Goal: Task Accomplishment & Management: Complete application form

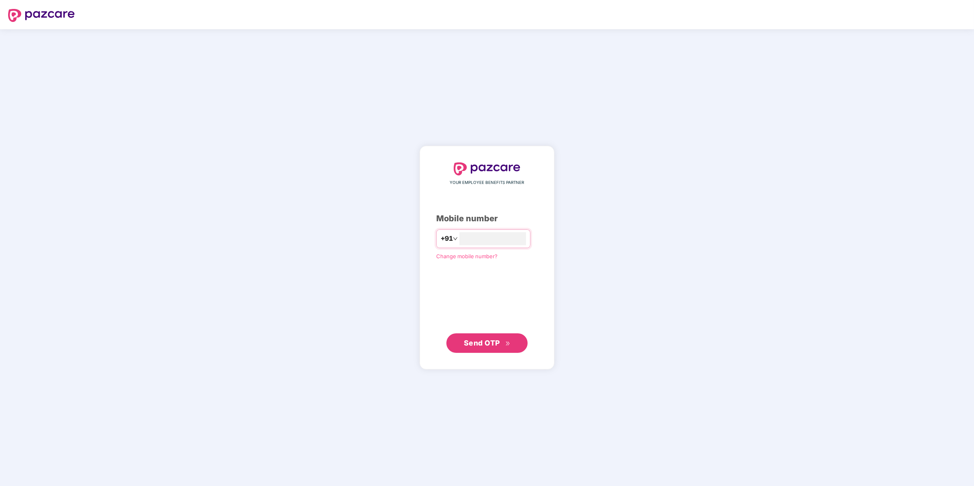
type input "**********"
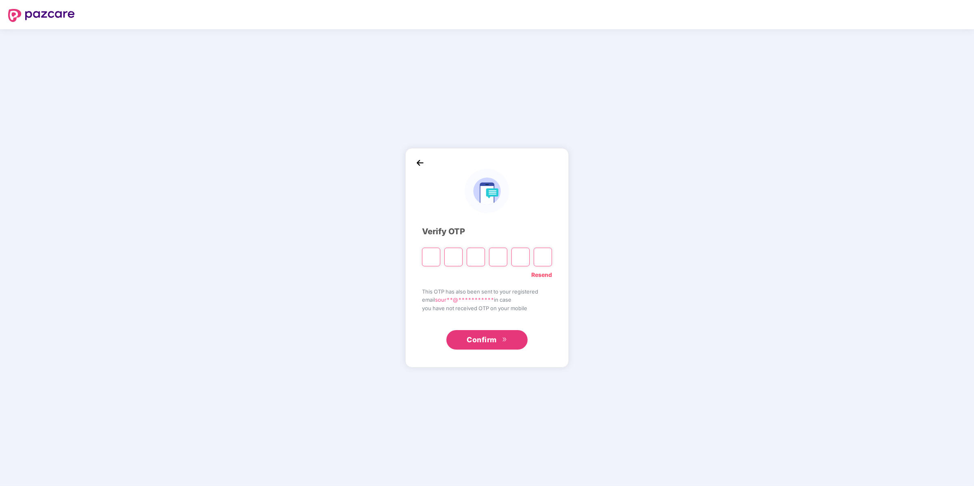
click at [433, 258] on input "Please enter verification code. Digit 1" at bounding box center [431, 257] width 18 height 19
click at [428, 260] on input "Please enter verification code. Digit 1" at bounding box center [431, 257] width 18 height 19
type input "*"
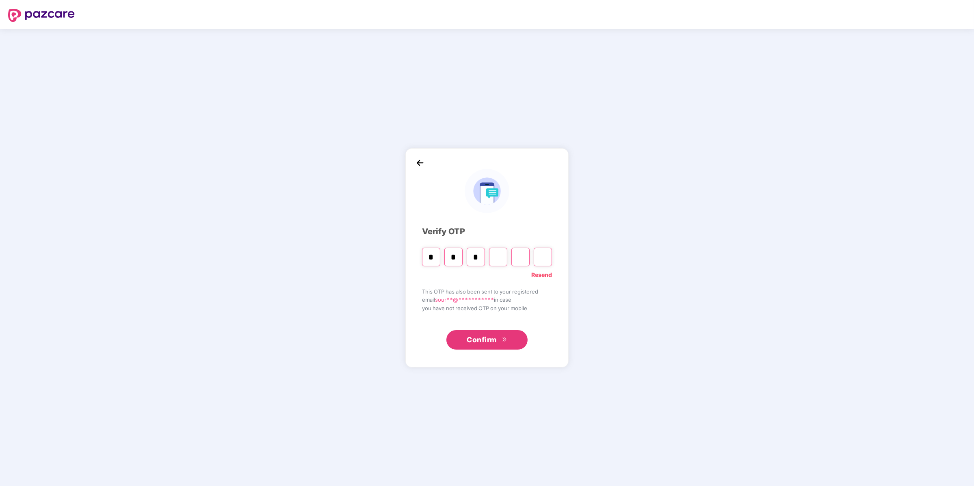
type input "*"
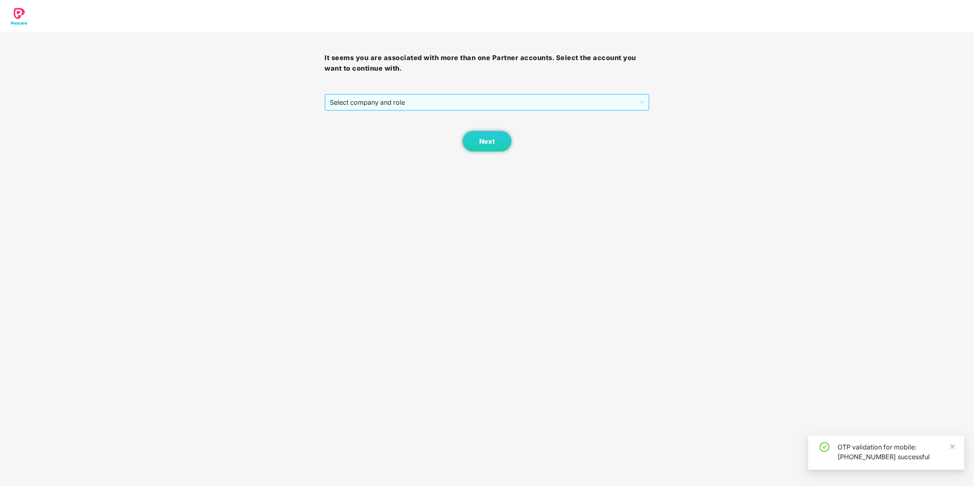
click at [405, 98] on span "Select company and role" at bounding box center [487, 102] width 314 height 15
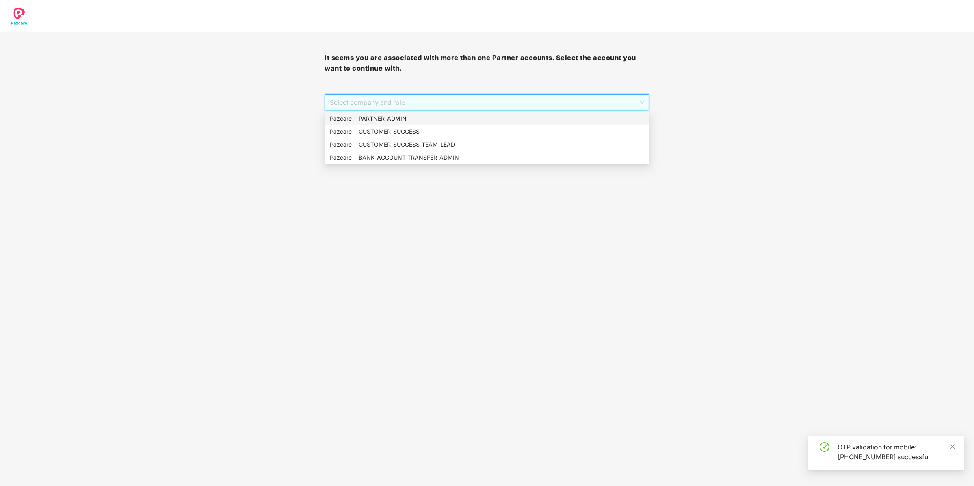
click at [401, 115] on div "Pazcare - PARTNER_ADMIN" at bounding box center [487, 118] width 315 height 9
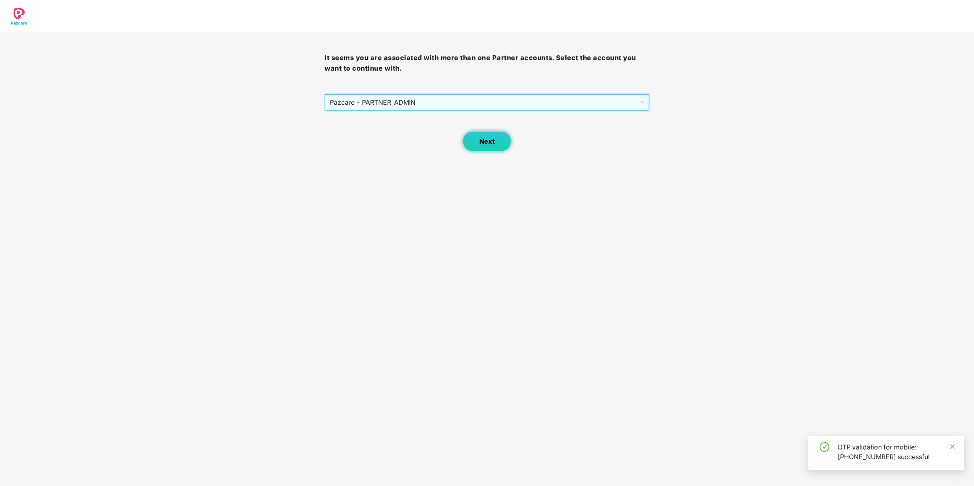
click at [510, 143] on button "Next" at bounding box center [487, 141] width 49 height 20
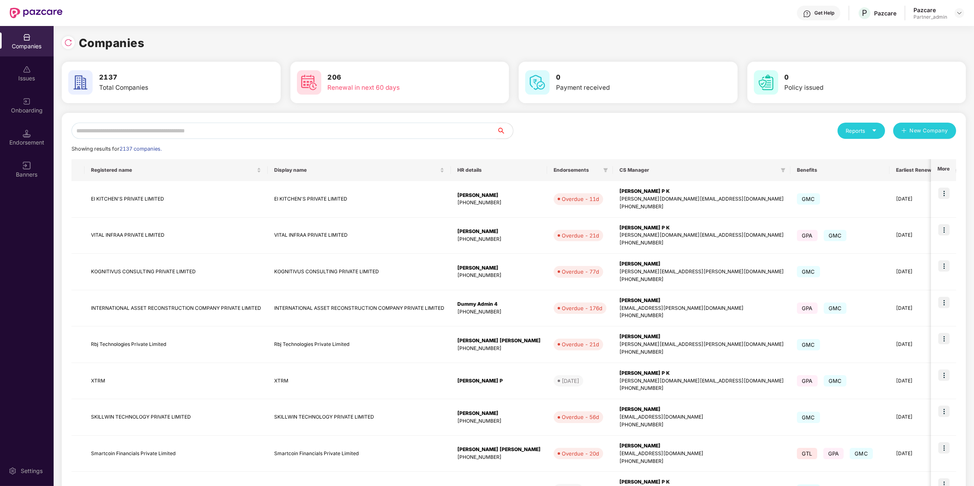
click at [218, 123] on input "text" at bounding box center [283, 131] width 425 height 16
click at [288, 121] on div "Reports New Company Showing results for 2137 companies. Registered name Display…" at bounding box center [514, 348] width 904 height 471
click at [284, 132] on input "text" at bounding box center [283, 131] width 425 height 16
type input "*"
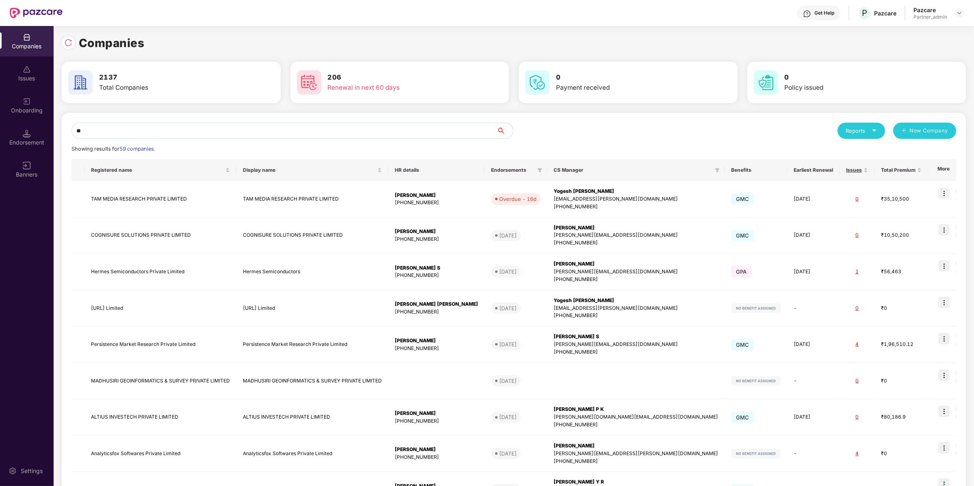
type input "*"
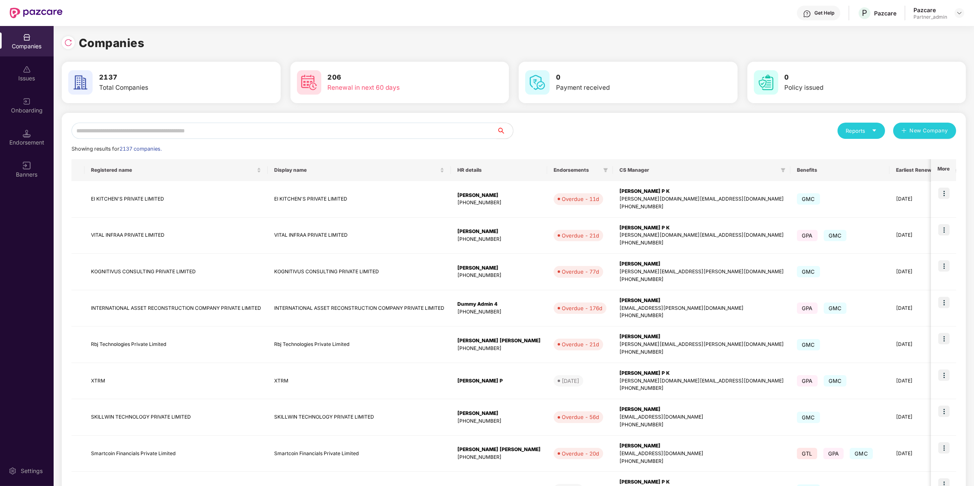
type input "*"
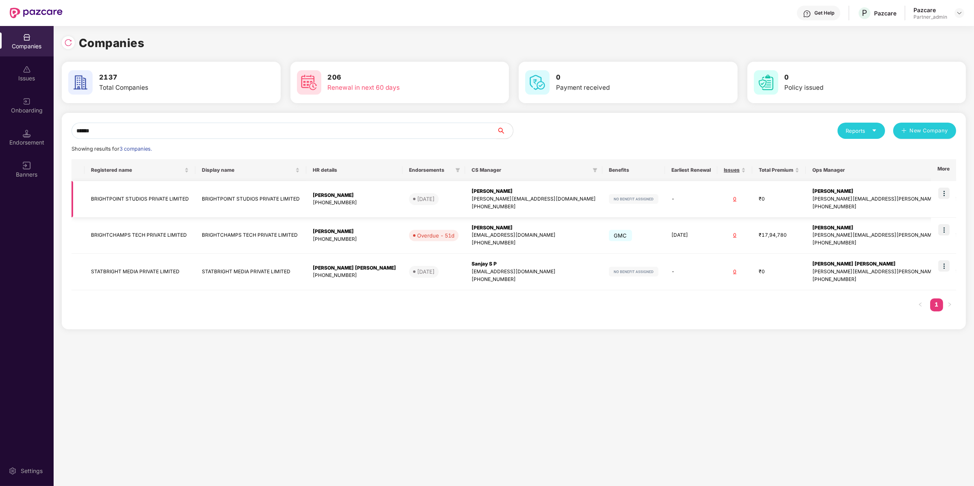
type input "******"
click at [950, 192] on img at bounding box center [943, 193] width 11 height 11
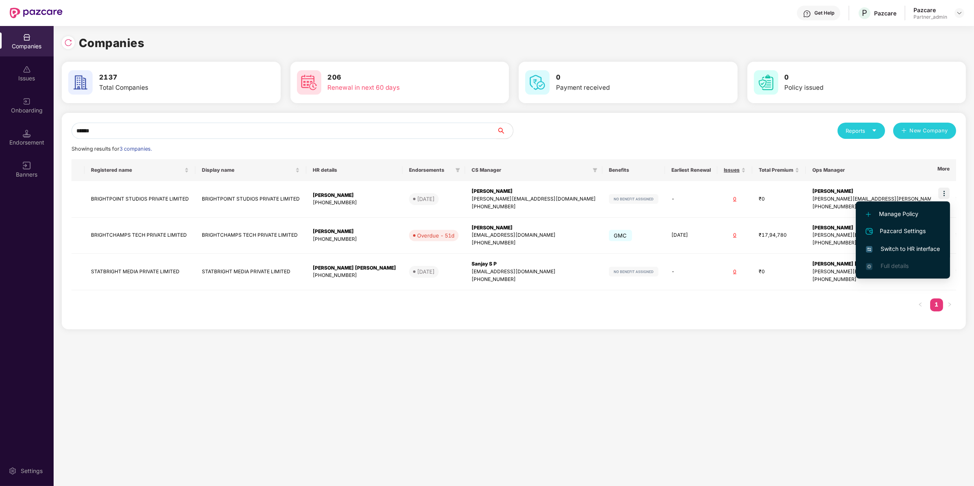
click at [912, 244] on li "Switch to HR interface" at bounding box center [903, 248] width 94 height 17
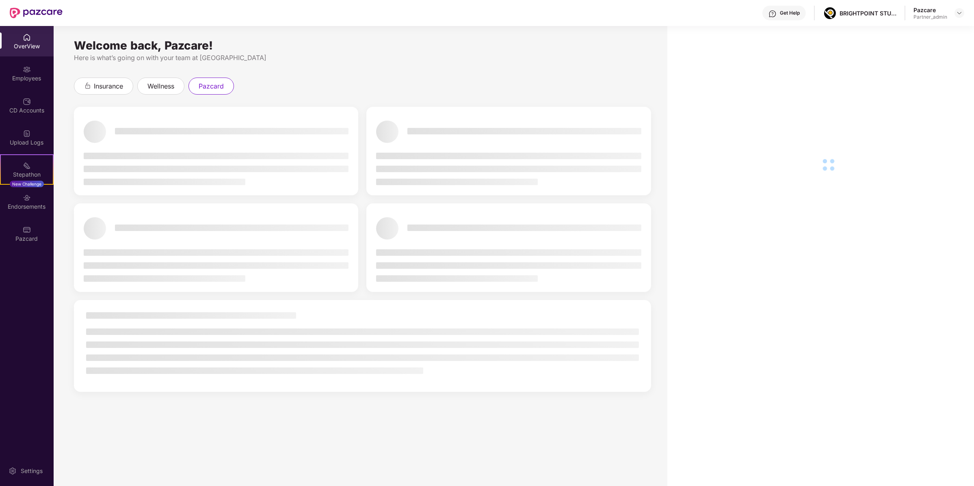
click at [11, 251] on div "OverView Employees CD Accounts Upload Logs Stepathon New Challenge Endorsements…" at bounding box center [27, 256] width 54 height 460
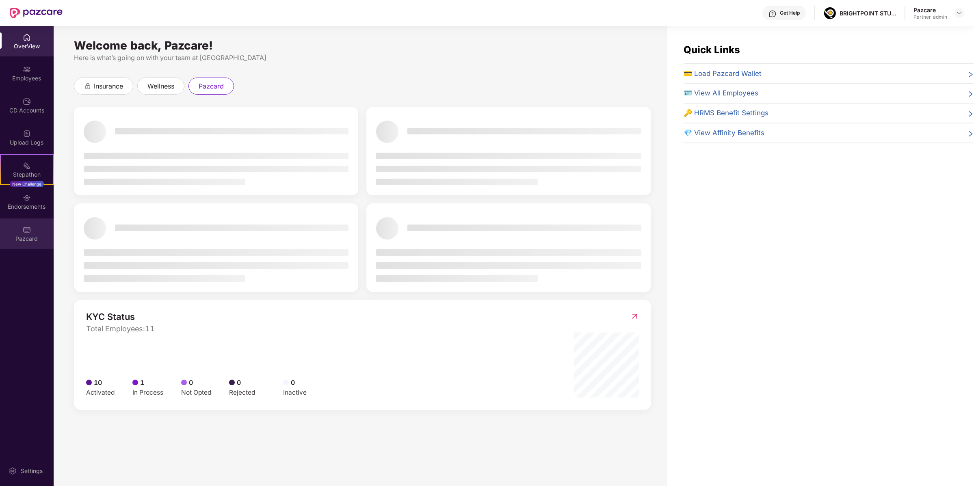
click at [17, 240] on div "Pazcard" at bounding box center [27, 239] width 54 height 8
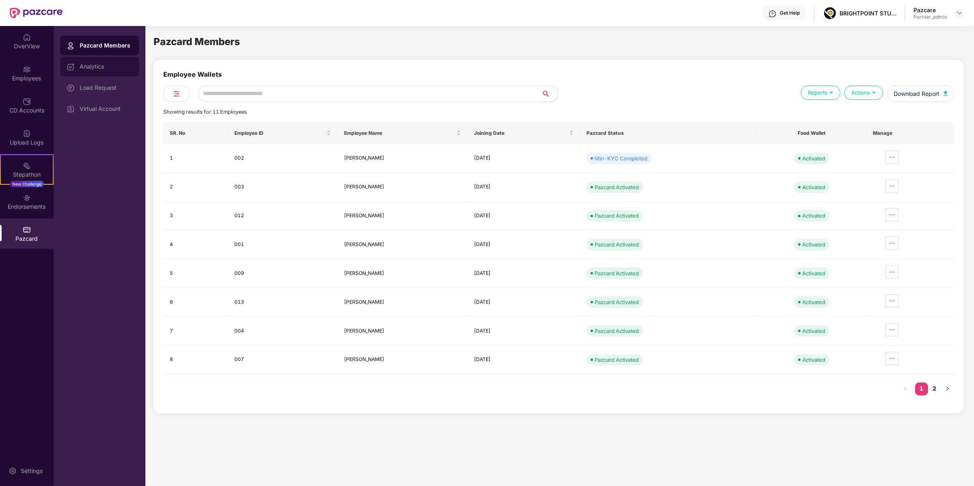
click at [124, 67] on div "Analytics" at bounding box center [106, 66] width 53 height 6
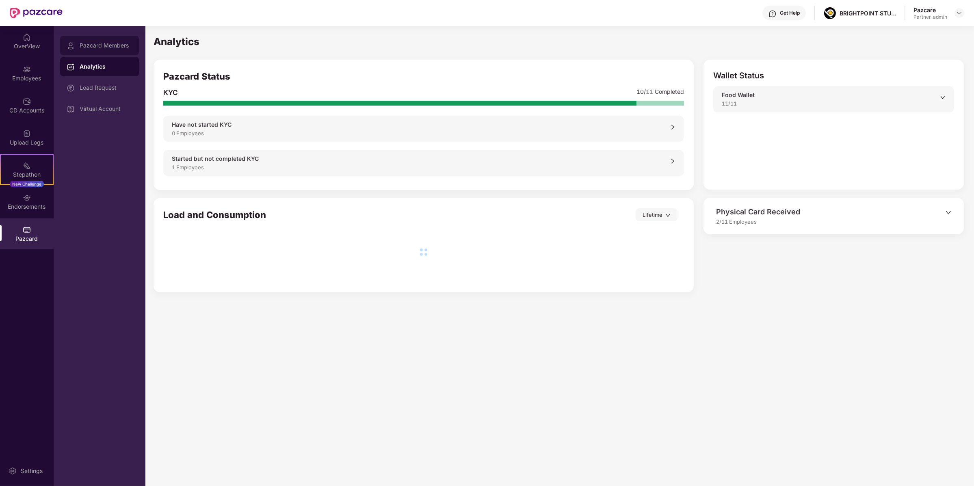
click at [125, 50] on div "Pazcard Members" at bounding box center [99, 45] width 79 height 19
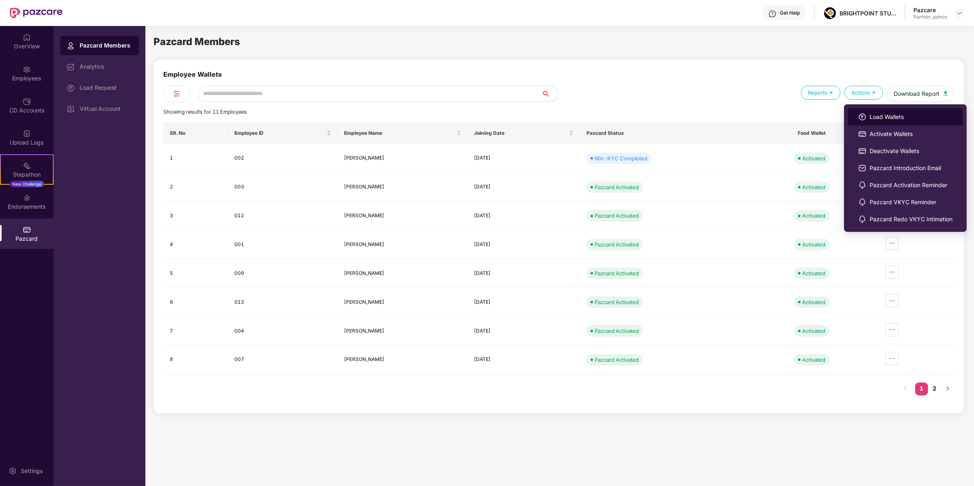
click at [860, 117] on img at bounding box center [862, 117] width 8 height 8
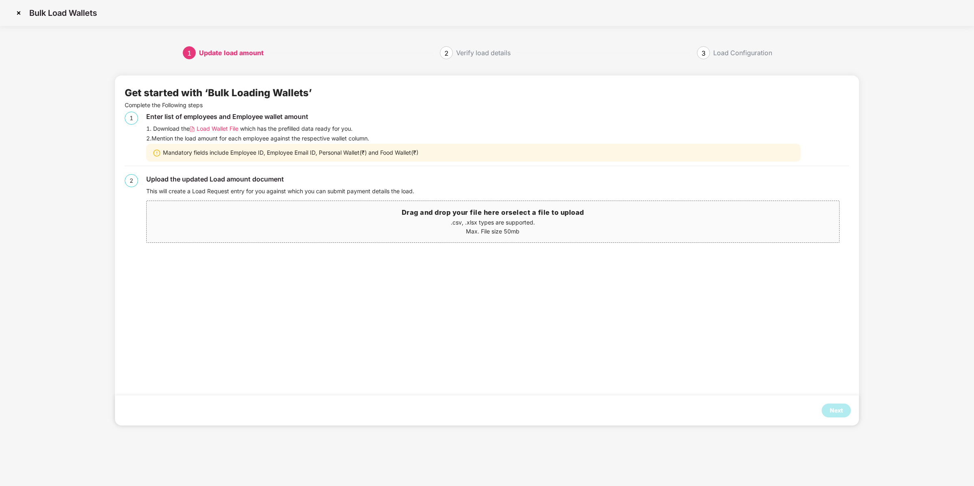
click at [224, 128] on span "Load Wallet File" at bounding box center [218, 128] width 42 height 9
click at [835, 406] on div "Next" at bounding box center [836, 411] width 29 height 14
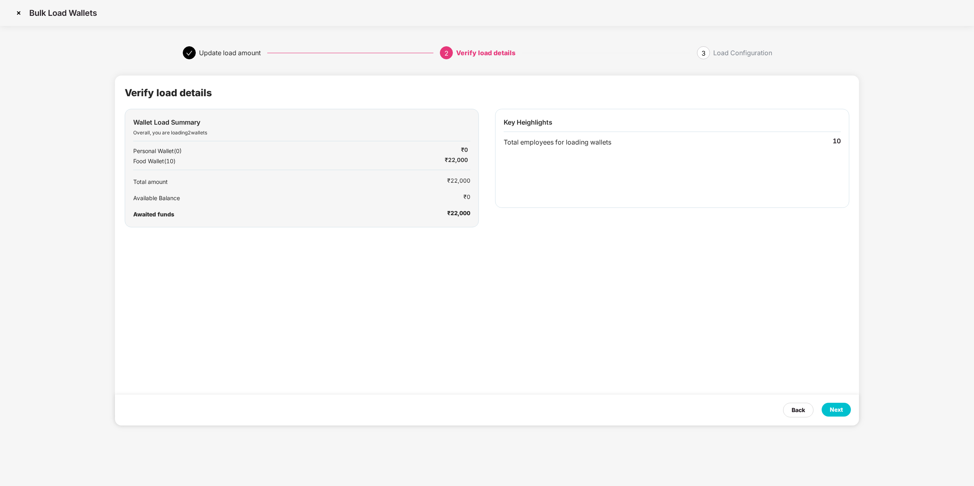
click at [835, 406] on div "Next" at bounding box center [836, 409] width 13 height 9
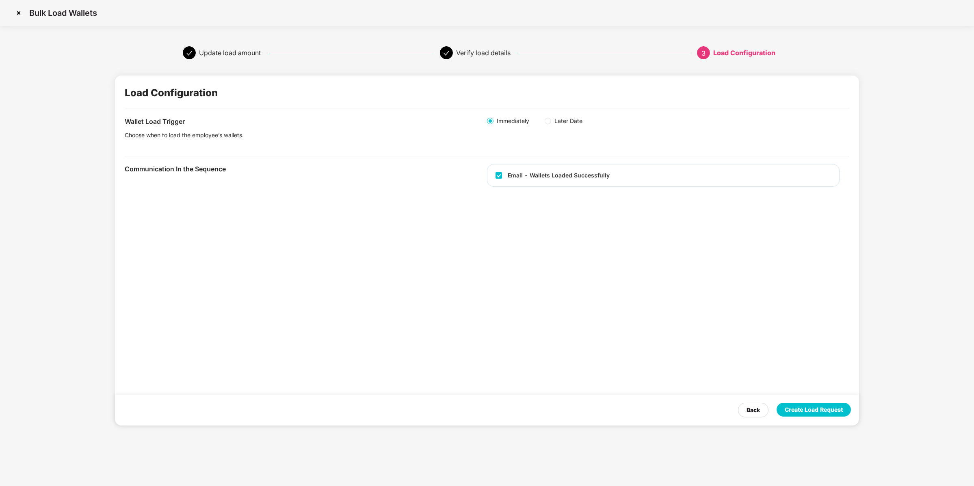
click at [835, 406] on div "Create Load Request" at bounding box center [814, 409] width 58 height 9
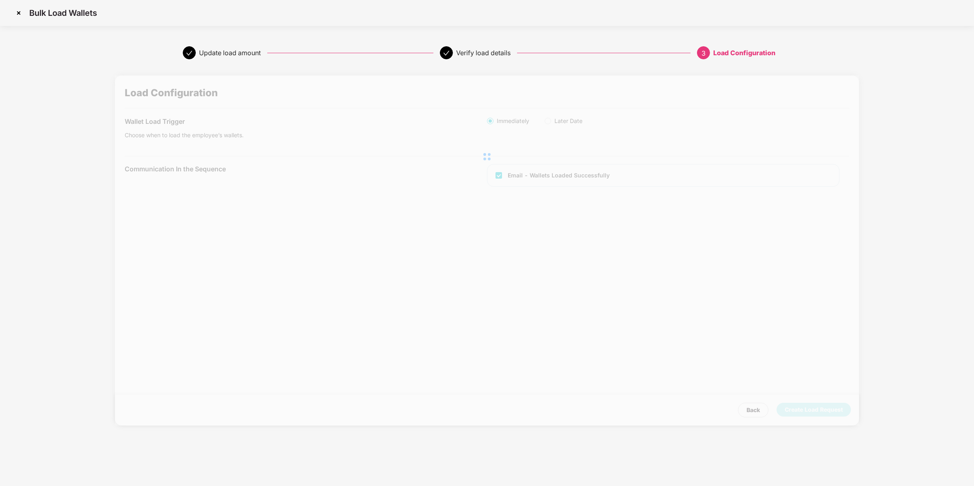
click at [715, 51] on div "Load Configuration" at bounding box center [744, 52] width 62 height 13
drag, startPoint x: 715, startPoint y: 51, endPoint x: 785, endPoint y: 57, distance: 71.0
click at [786, 60] on div "Update load amount Verify load details 3 Load Configuration Load Configuration …" at bounding box center [487, 244] width 812 height 396
click at [773, 56] on div "Load Configuration" at bounding box center [744, 52] width 62 height 13
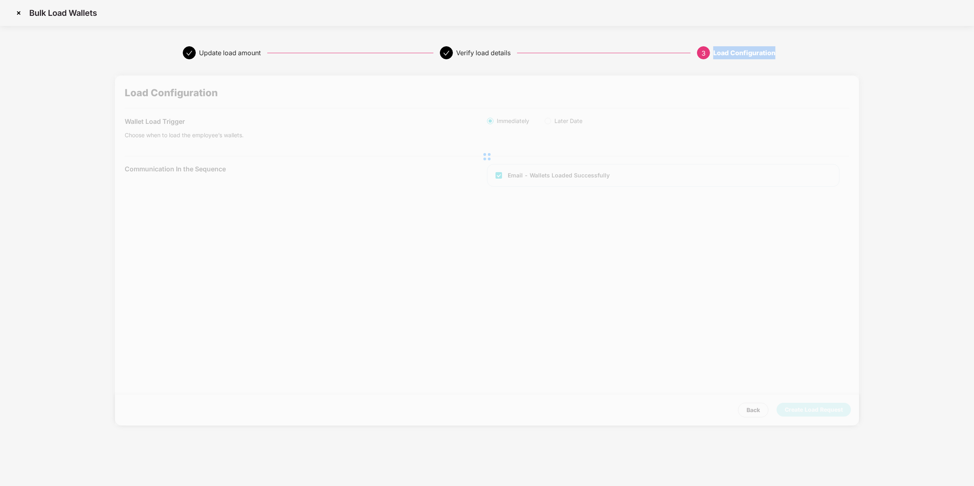
click at [773, 56] on div "Load Configuration" at bounding box center [744, 52] width 62 height 13
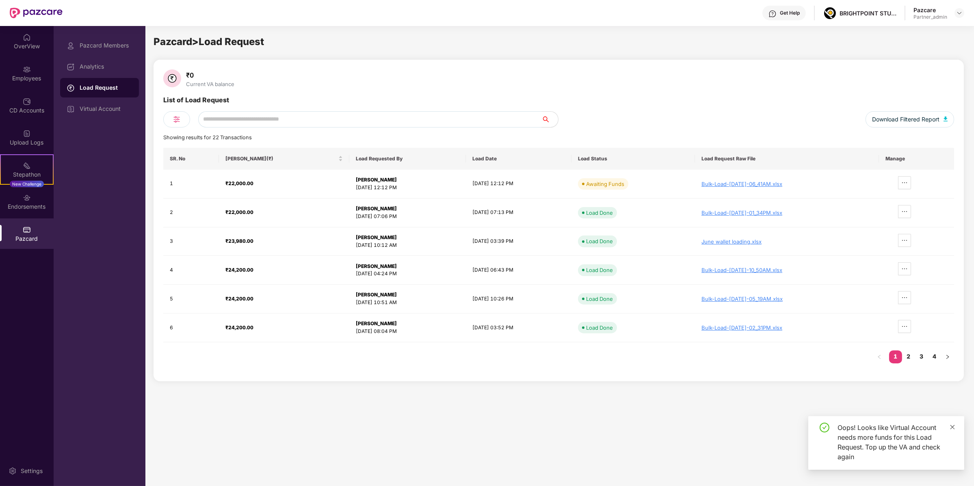
click at [952, 429] on icon "close" at bounding box center [953, 427] width 6 height 6
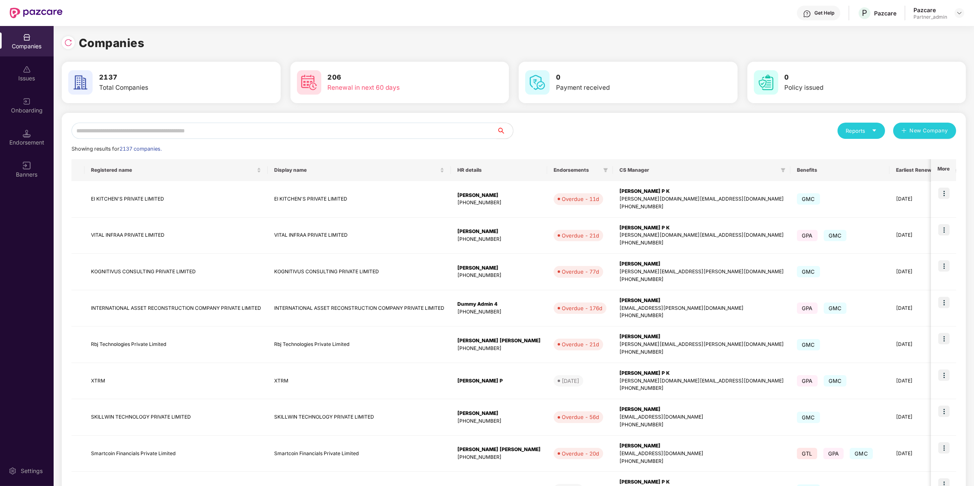
click at [138, 127] on input "text" at bounding box center [283, 131] width 425 height 16
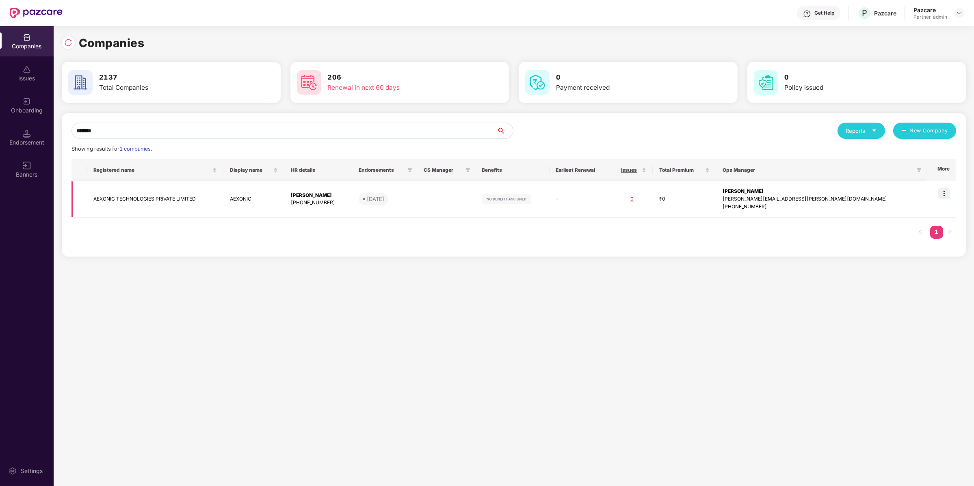
type input "*******"
click at [942, 192] on img at bounding box center [943, 193] width 11 height 11
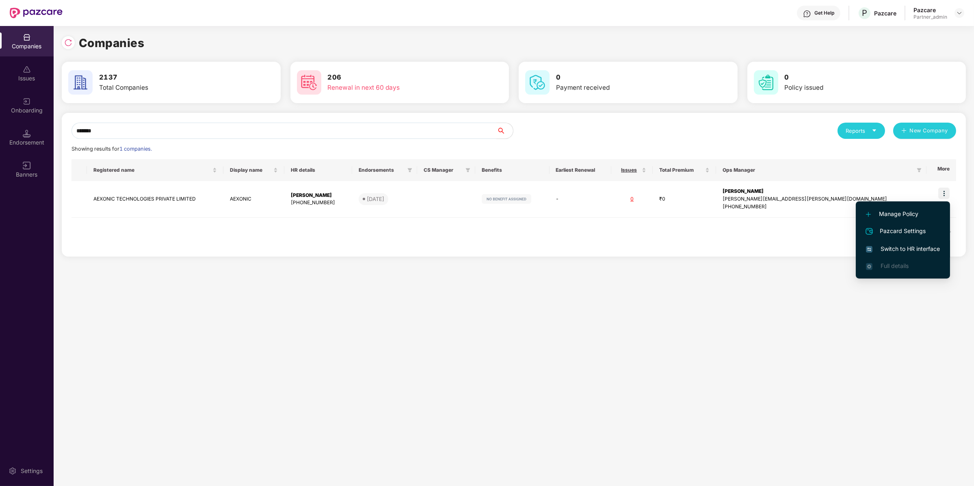
click at [901, 247] on span "Switch to HR interface" at bounding box center [903, 249] width 74 height 9
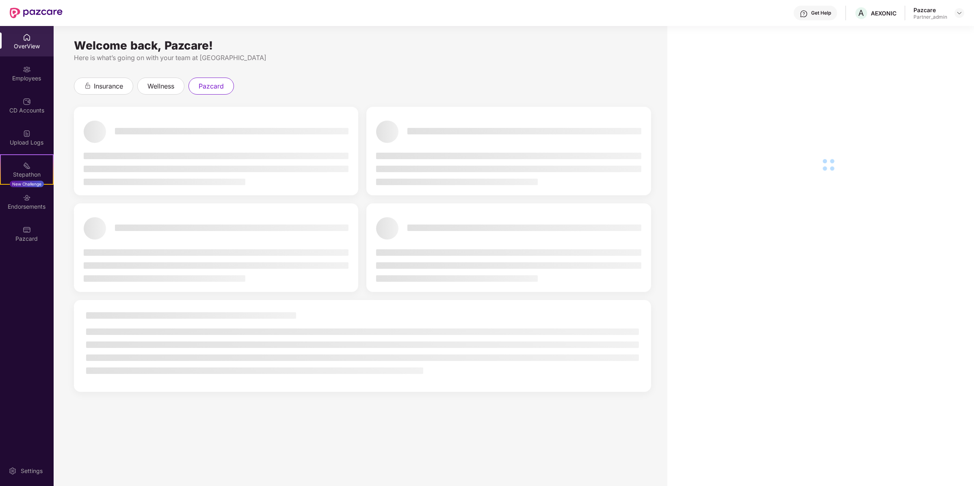
click at [33, 243] on div "Pazcard" at bounding box center [27, 239] width 54 height 8
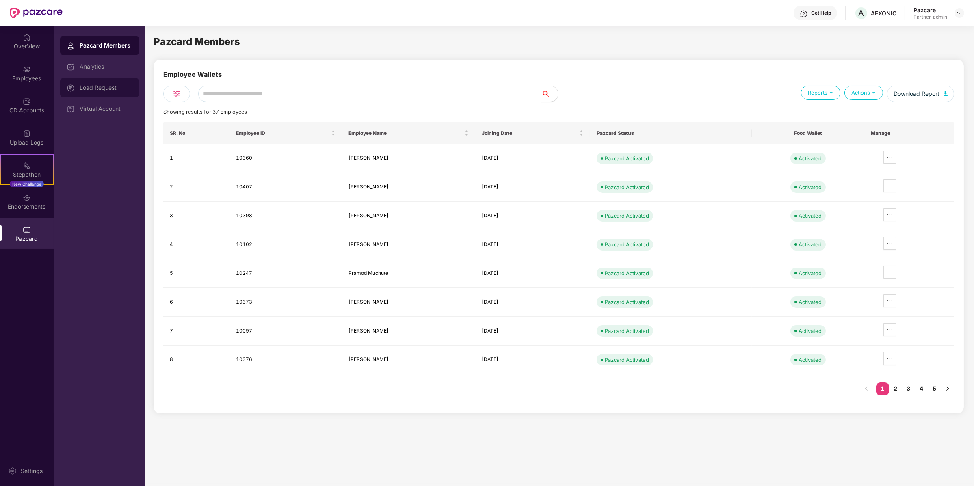
click at [104, 84] on div "Load Request" at bounding box center [106, 87] width 53 height 6
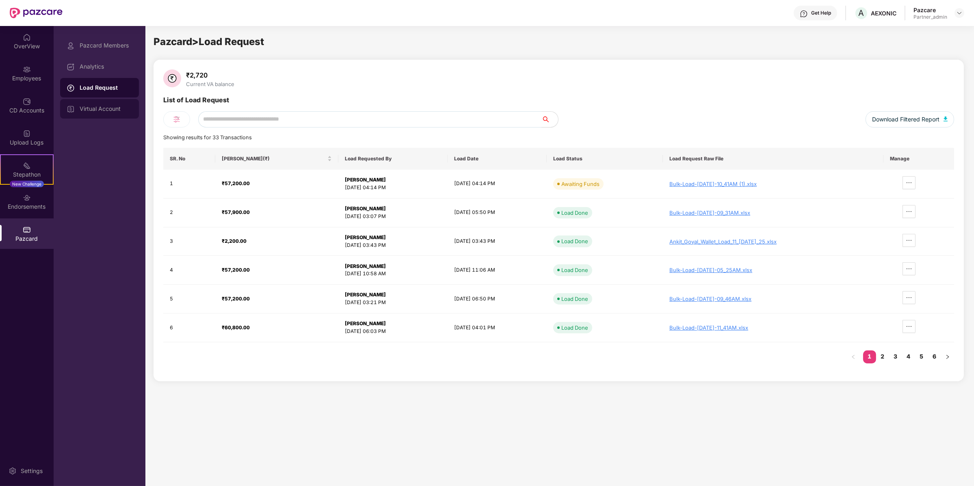
click at [114, 102] on div "Virtual Account" at bounding box center [99, 108] width 79 height 19
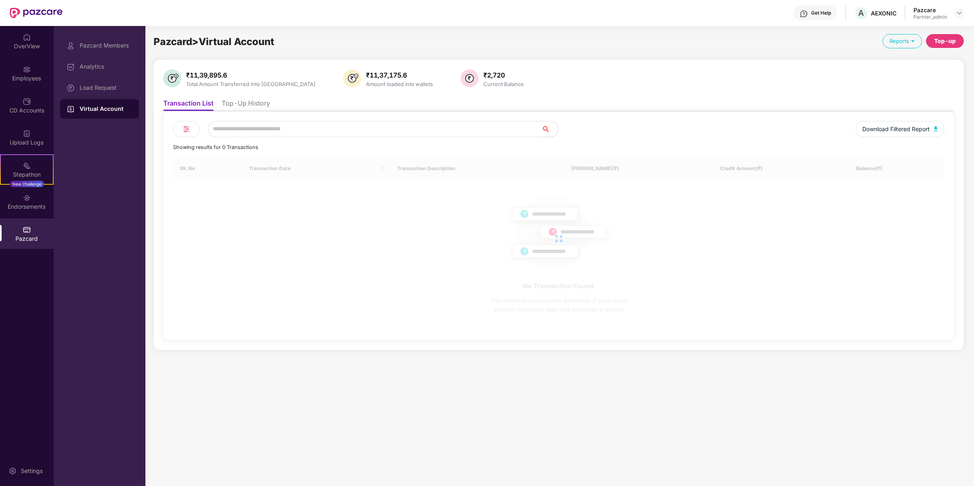
click at [236, 97] on ul "Transaction List Top-Up History" at bounding box center [558, 103] width 791 height 16
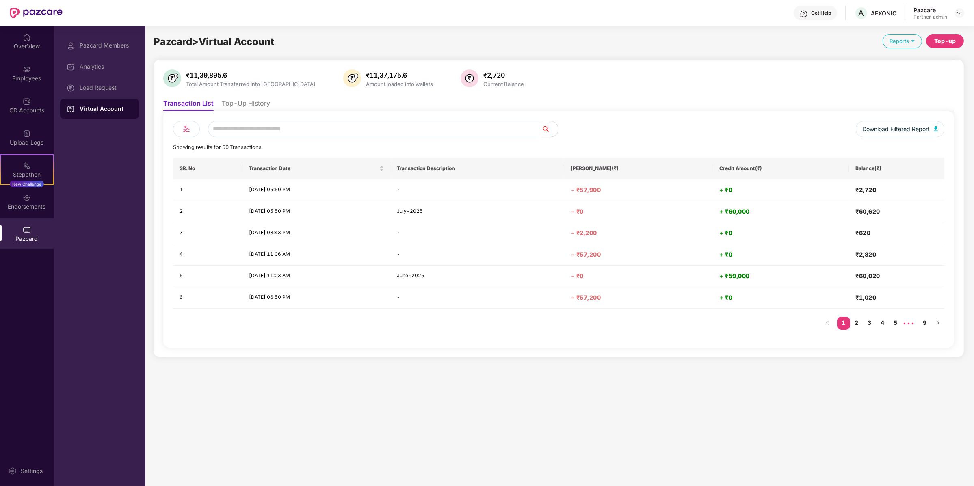
click at [237, 101] on li "Top-Up History" at bounding box center [246, 105] width 48 height 12
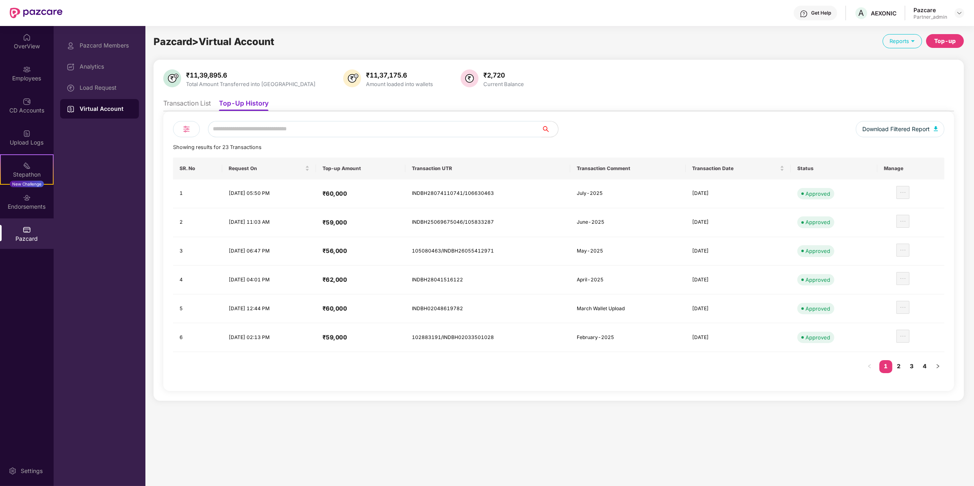
click at [941, 41] on div "Top-up" at bounding box center [945, 41] width 22 height 9
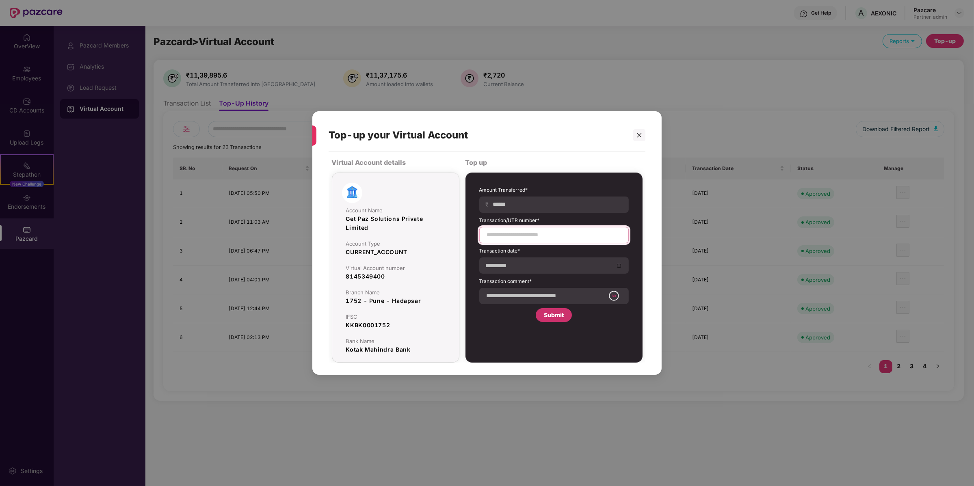
click at [508, 238] on input at bounding box center [554, 235] width 136 height 9
paste input "*********"
type input "*********"
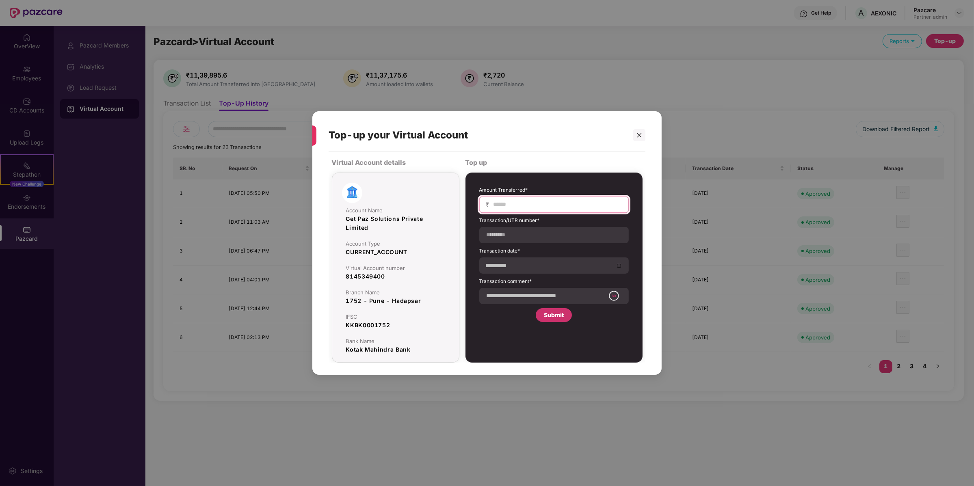
click at [519, 205] on input at bounding box center [557, 204] width 129 height 9
type input "*****"
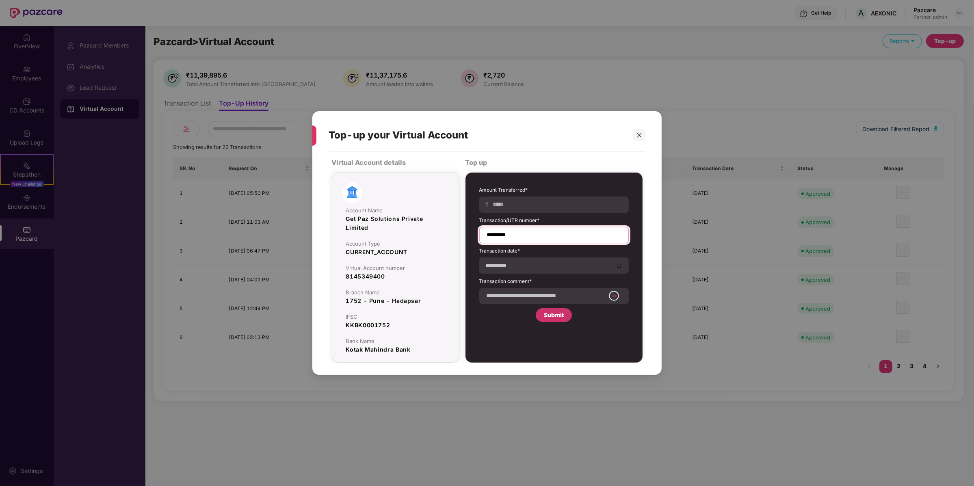
click at [533, 232] on input "*********" at bounding box center [554, 235] width 136 height 9
click at [565, 234] on input "**********" at bounding box center [554, 235] width 136 height 9
paste input "**********"
type input "**********"
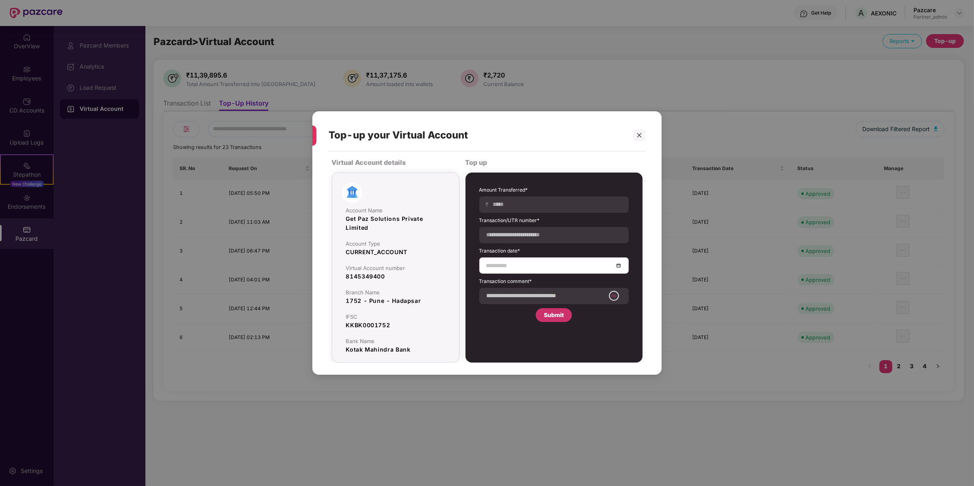
click at [526, 259] on div at bounding box center [553, 266] width 149 height 16
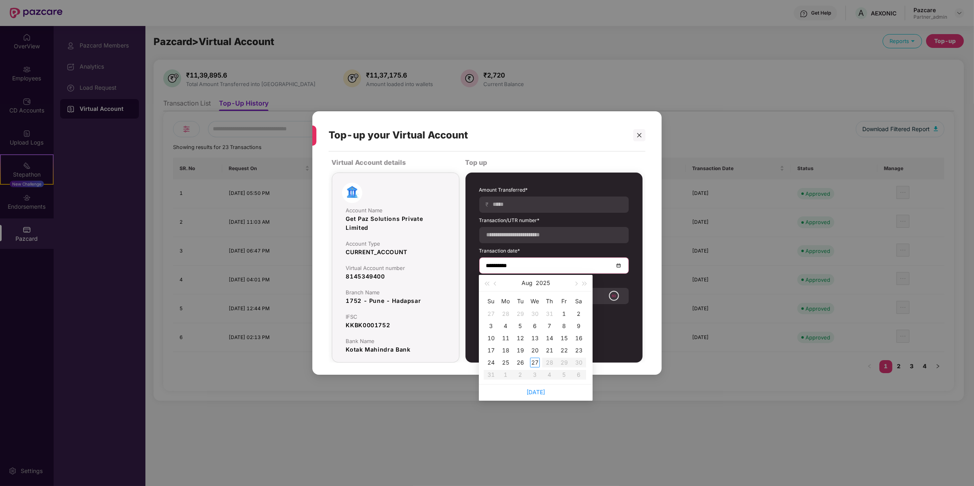
type input "**********"
click at [576, 353] on div "23" at bounding box center [579, 351] width 10 height 10
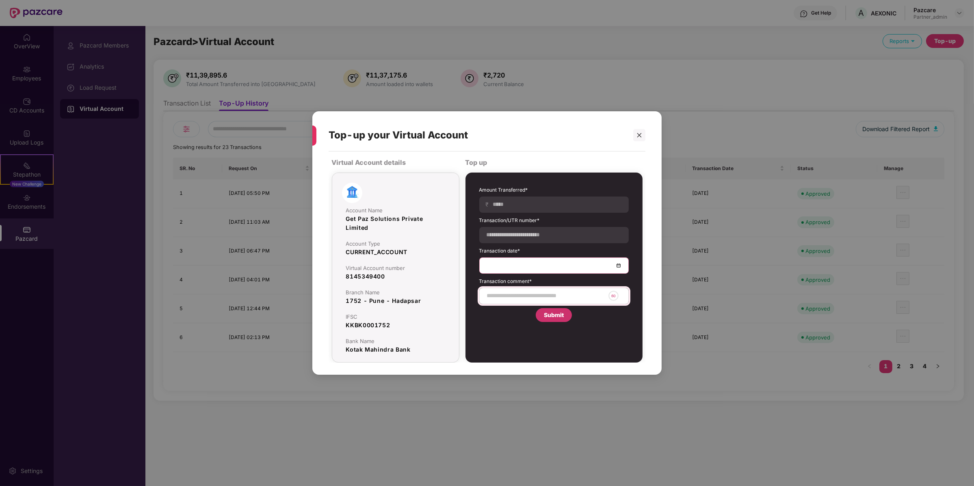
click at [549, 303] on div "60" at bounding box center [553, 296] width 149 height 16
click at [552, 290] on div "60" at bounding box center [553, 296] width 149 height 16
click at [551, 301] on div "60" at bounding box center [553, 296] width 149 height 16
click at [551, 297] on input at bounding box center [545, 296] width 119 height 9
type input "**********"
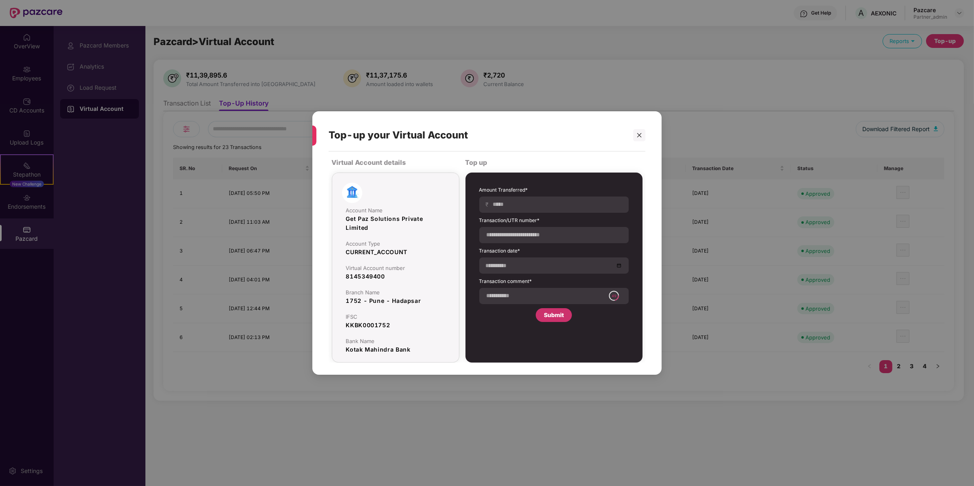
click at [547, 320] on div "Submit" at bounding box center [554, 315] width 36 height 14
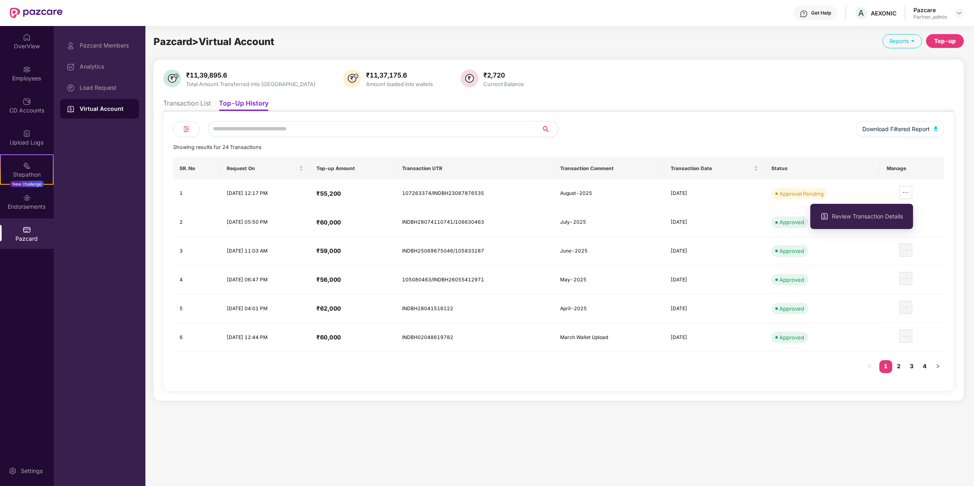
click at [890, 232] on div "Review Transaction Details" at bounding box center [861, 216] width 103 height 33
click at [892, 214] on span "Review Transaction Details" at bounding box center [867, 216] width 71 height 9
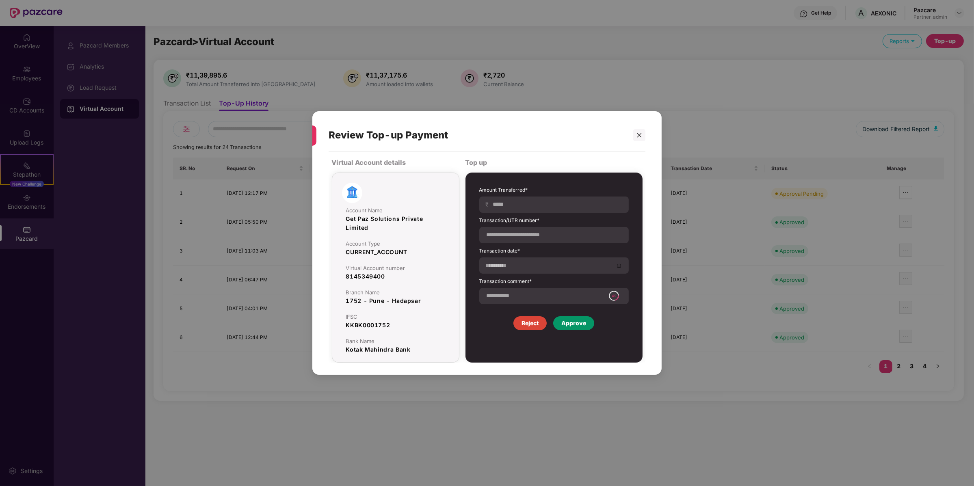
click at [572, 326] on div "Approve" at bounding box center [573, 323] width 25 height 9
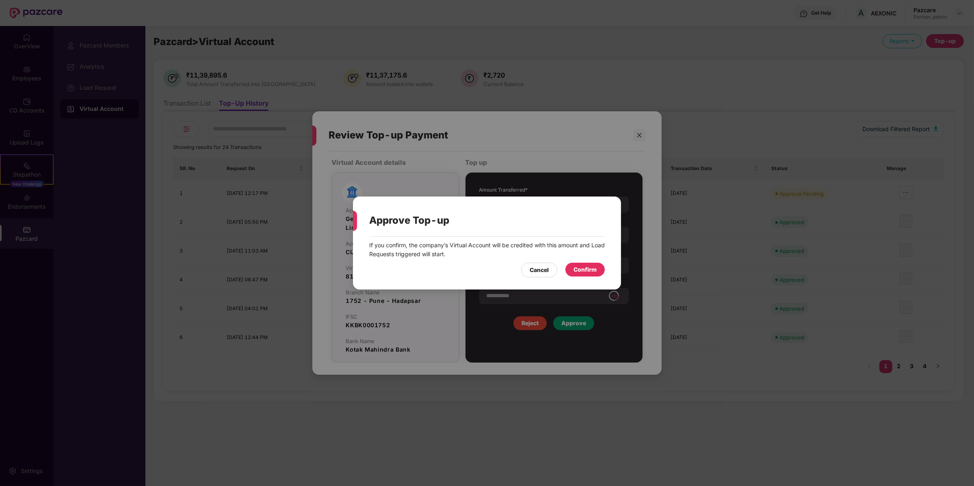
click at [590, 263] on div "Confirm" at bounding box center [584, 270] width 39 height 14
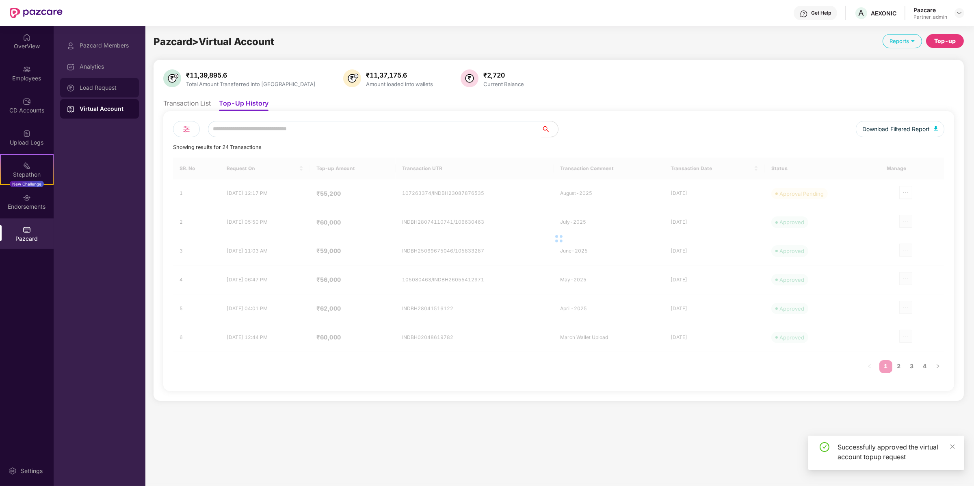
click at [95, 92] on div "Load Request" at bounding box center [99, 87] width 79 height 19
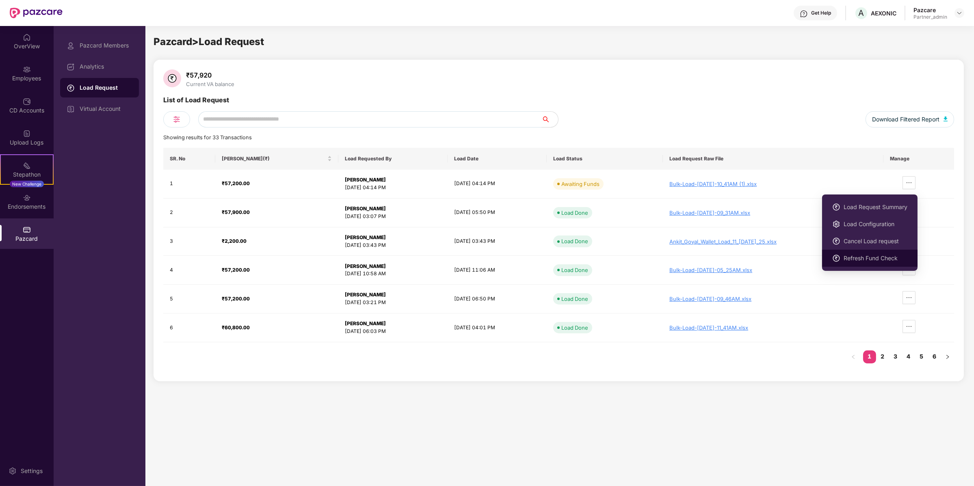
click at [873, 257] on span "Refresh Fund Check" at bounding box center [876, 258] width 64 height 9
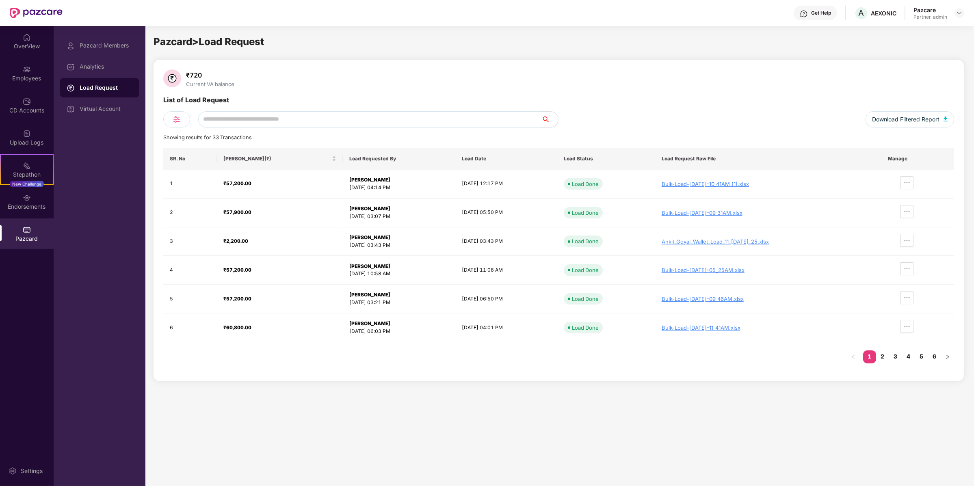
click at [277, 111] on div "List of Load Request" at bounding box center [558, 119] width 791 height 16
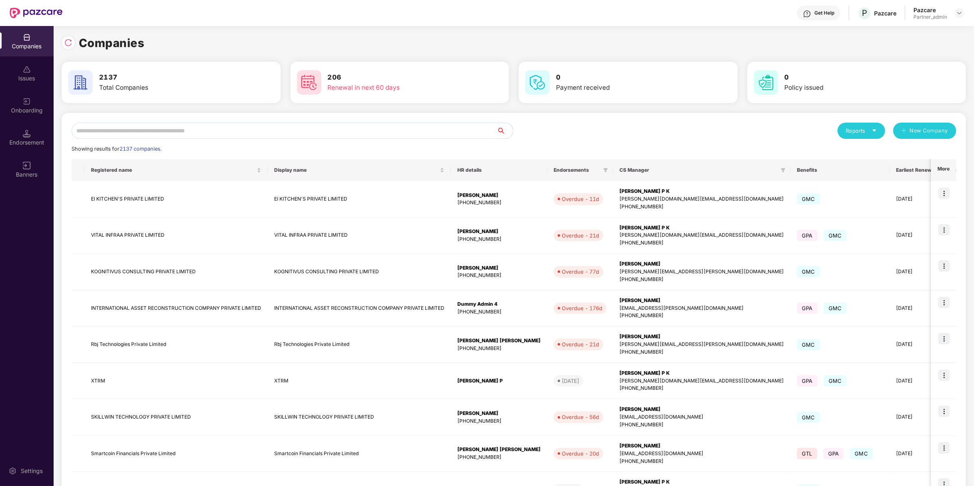
click at [177, 130] on input "text" at bounding box center [283, 131] width 425 height 16
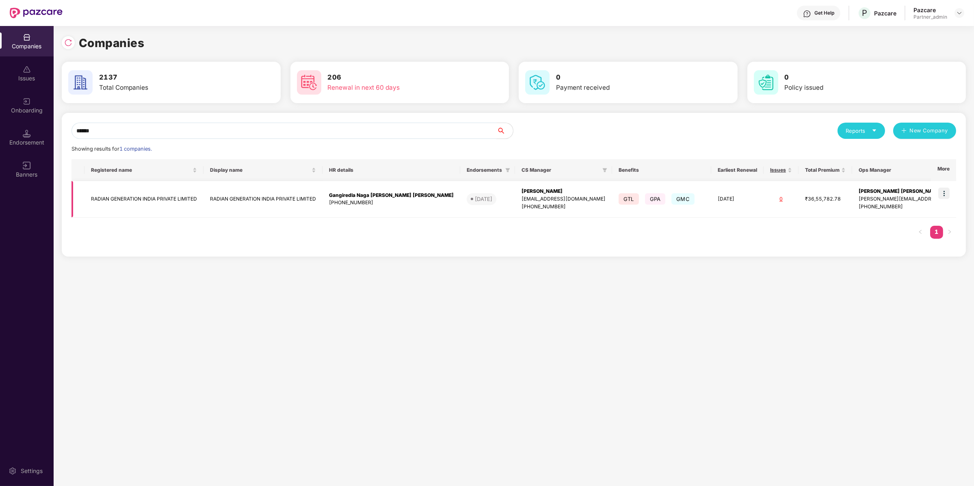
type input "******"
click at [949, 188] on img at bounding box center [943, 193] width 11 height 11
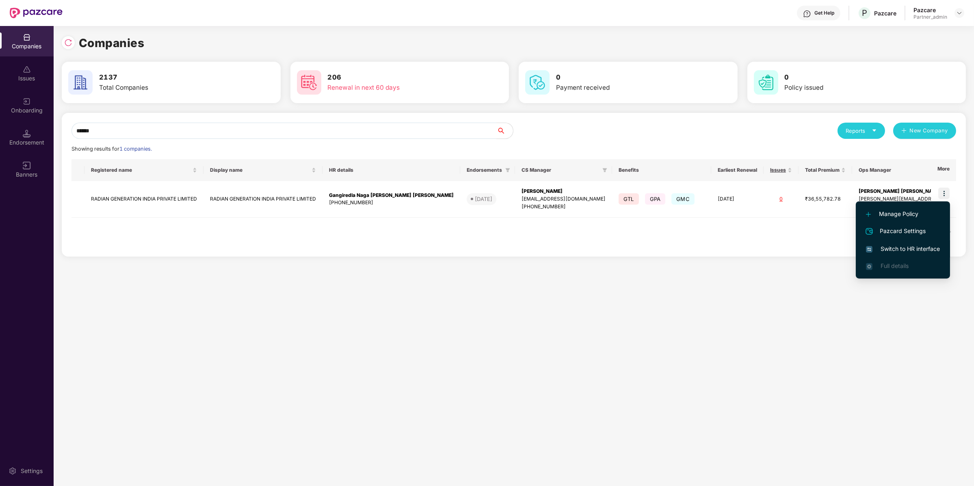
click at [917, 244] on li "Switch to HR interface" at bounding box center [903, 248] width 94 height 17
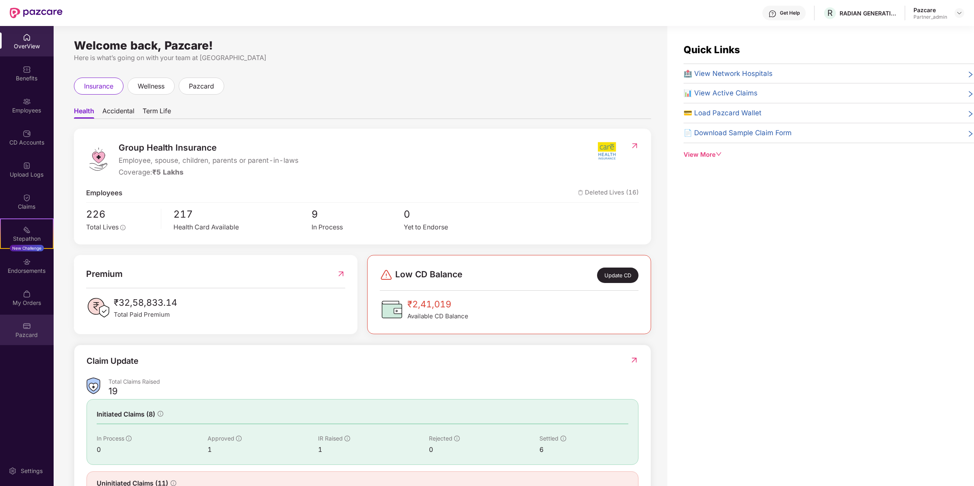
drag, startPoint x: 49, startPoint y: 290, endPoint x: 30, endPoint y: 330, distance: 44.7
click at [30, 330] on div "Pazcard" at bounding box center [27, 330] width 54 height 30
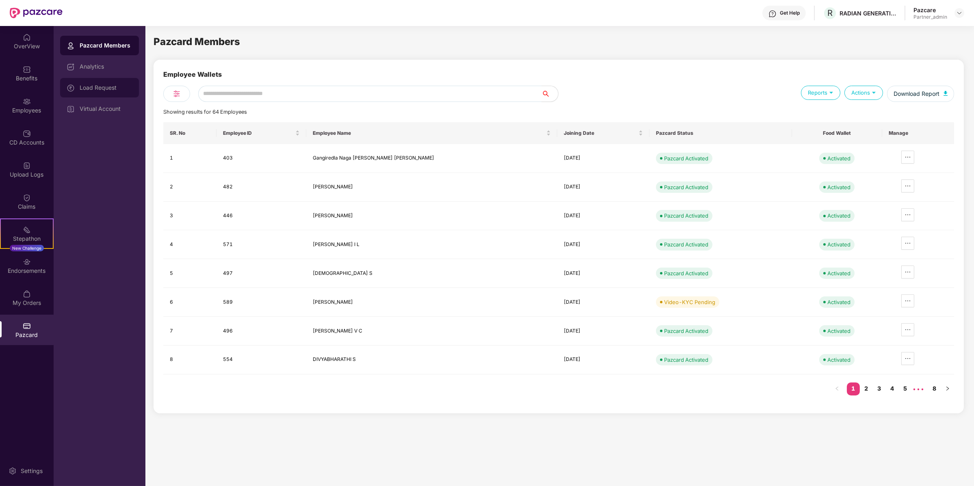
click at [104, 92] on div "Load Request" at bounding box center [99, 87] width 79 height 19
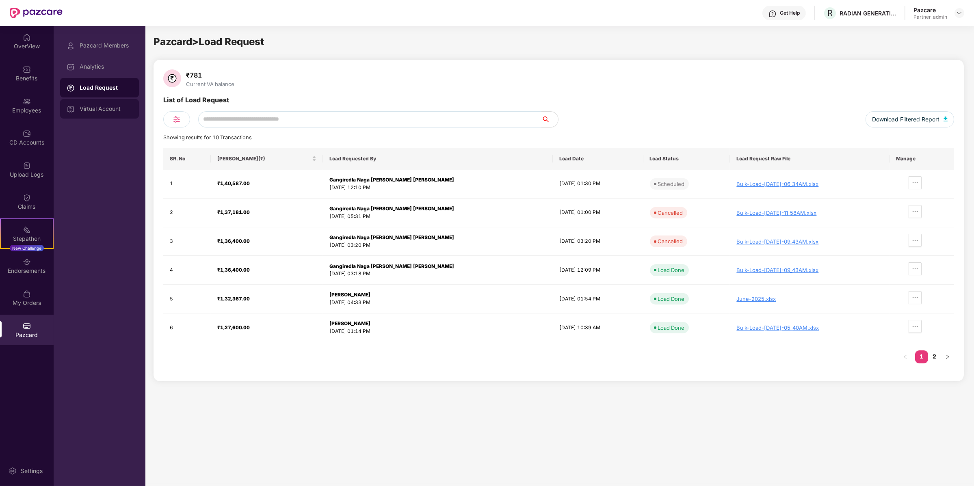
click at [119, 112] on div "Virtual Account" at bounding box center [99, 108] width 79 height 19
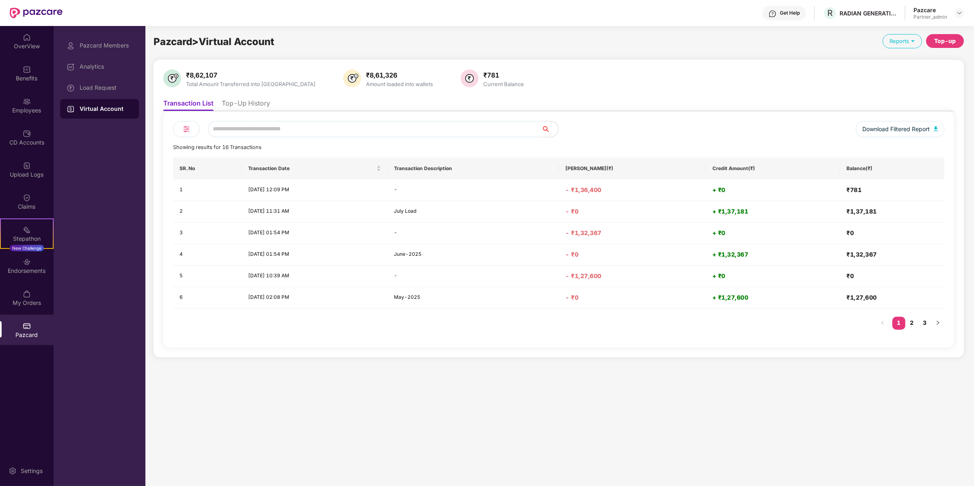
click at [258, 104] on li "Top-Up History" at bounding box center [246, 105] width 48 height 12
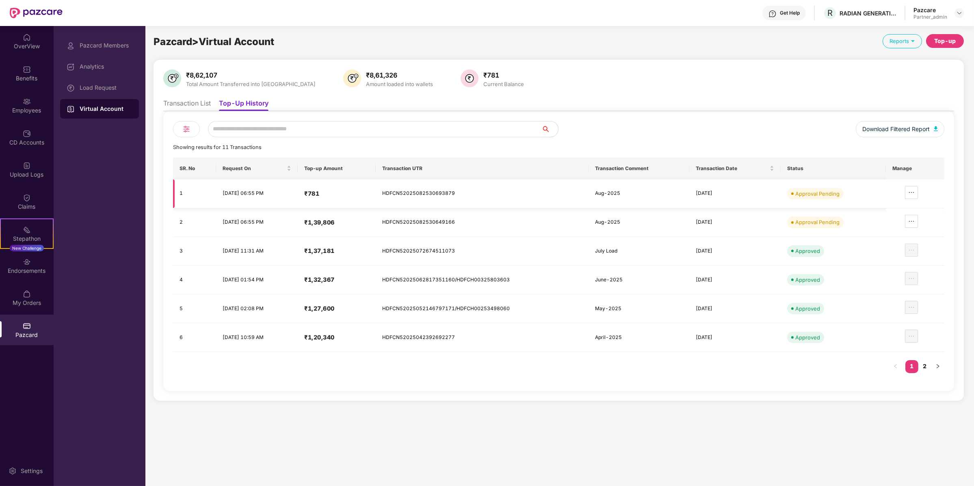
click at [434, 188] on td "HDFCN52025082530693879" at bounding box center [482, 194] width 213 height 29
copy td "HDFCN52025082530693879"
click at [906, 225] on div at bounding box center [905, 221] width 26 height 13
click at [913, 222] on icon "ellipsis" at bounding box center [911, 221] width 6 height 6
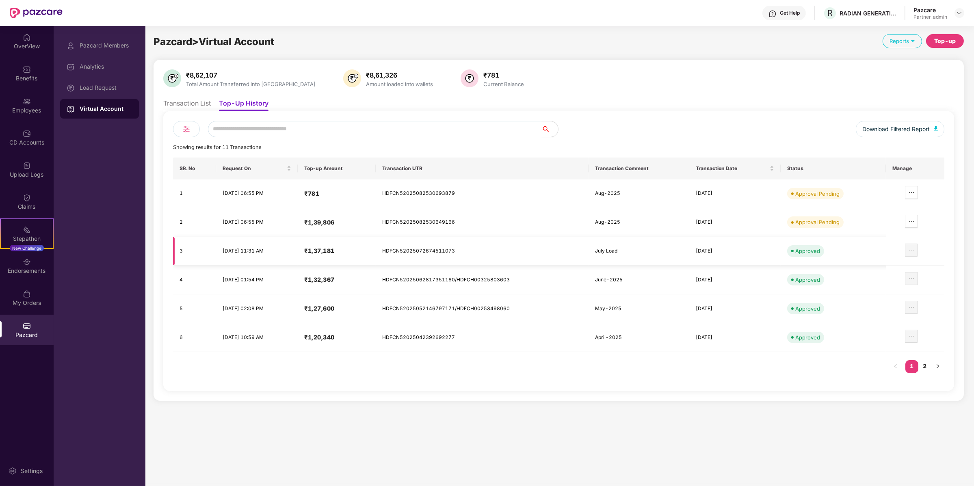
click at [884, 242] on td "Approved" at bounding box center [833, 251] width 105 height 29
click at [915, 215] on button "button" at bounding box center [911, 221] width 13 height 13
click at [886, 248] on span "Review Transaction Details" at bounding box center [873, 244] width 71 height 9
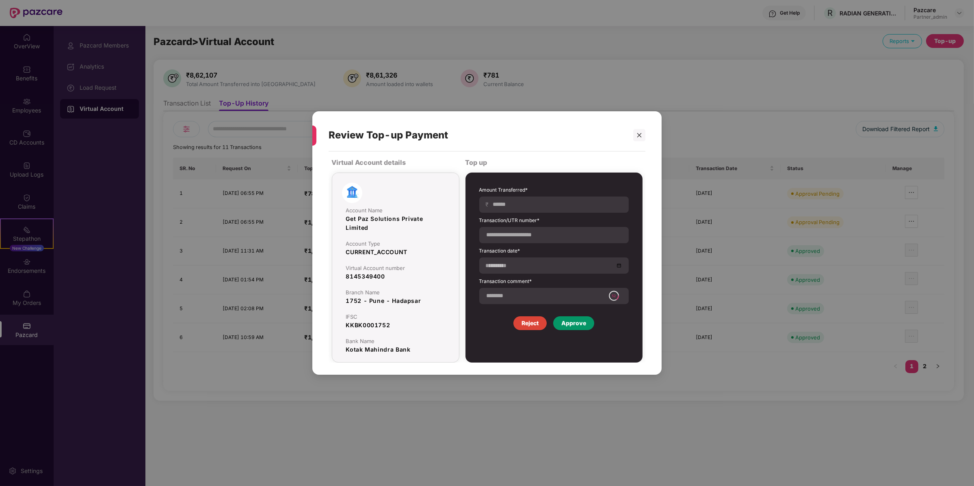
click at [581, 328] on div "Approve" at bounding box center [573, 323] width 41 height 14
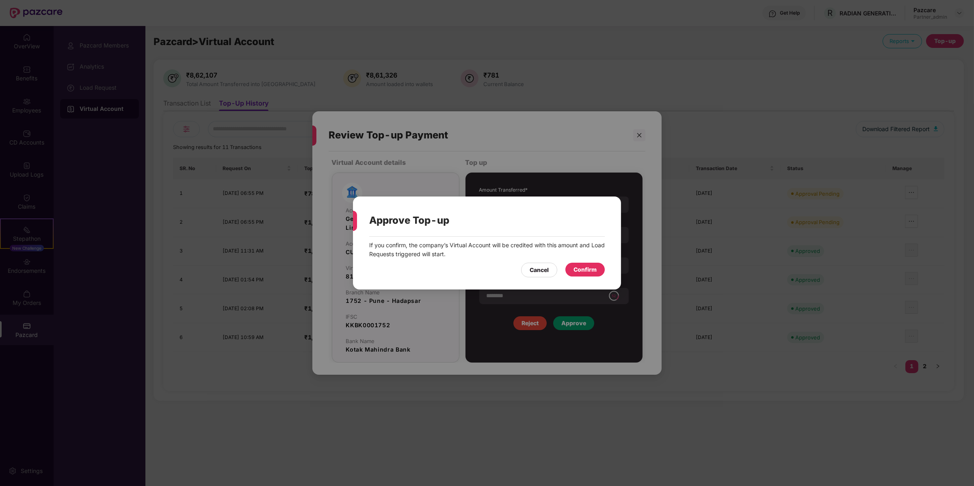
click at [585, 277] on div "Confirm" at bounding box center [584, 270] width 39 height 14
click at [588, 271] on div "Confirm" at bounding box center [577, 269] width 39 height 9
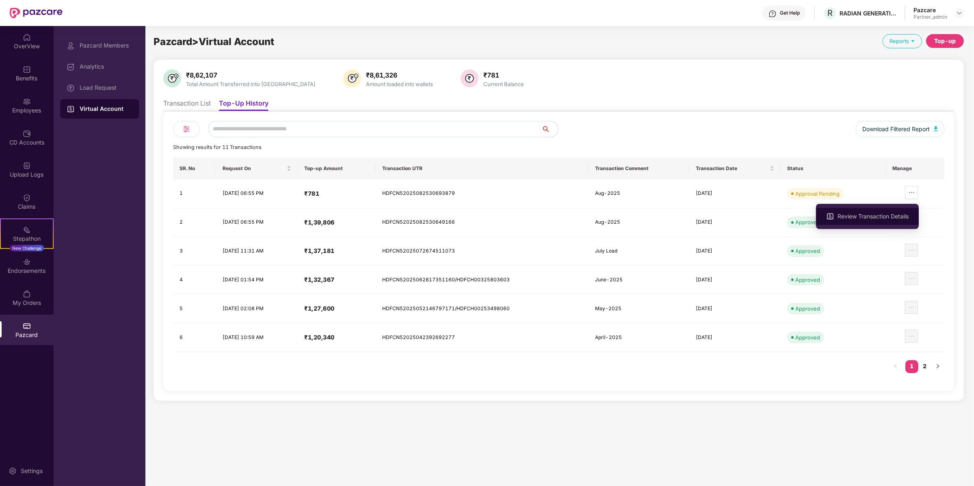
click at [899, 214] on span "Review Transaction Details" at bounding box center [873, 216] width 71 height 9
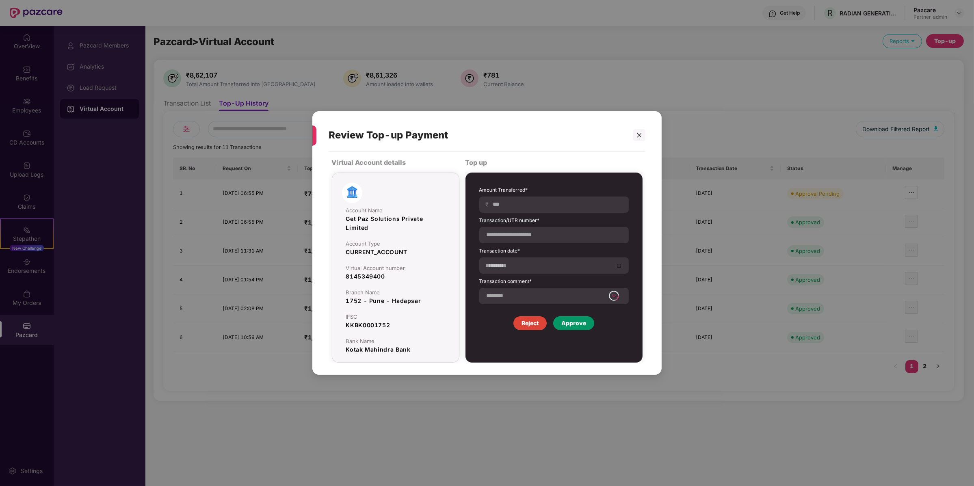
click at [576, 329] on div "Approve" at bounding box center [573, 323] width 41 height 14
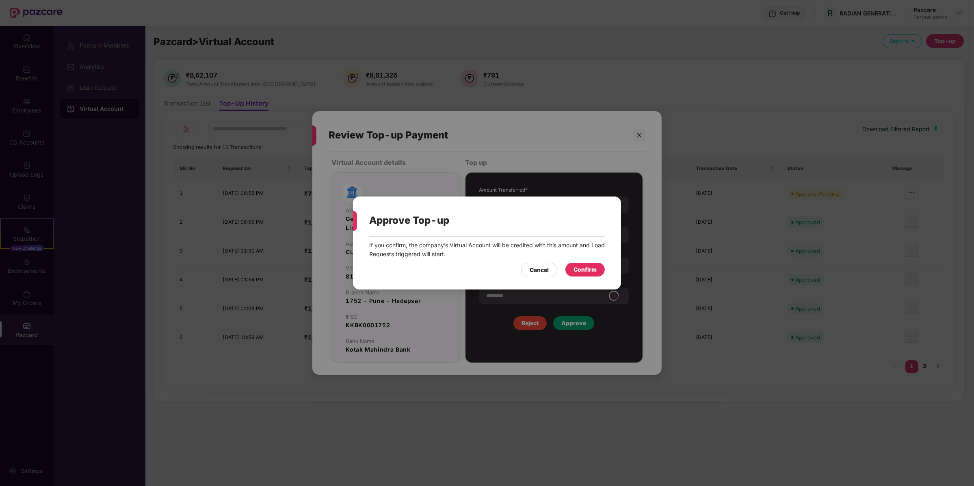
click at [585, 271] on div "Confirm" at bounding box center [585, 269] width 23 height 9
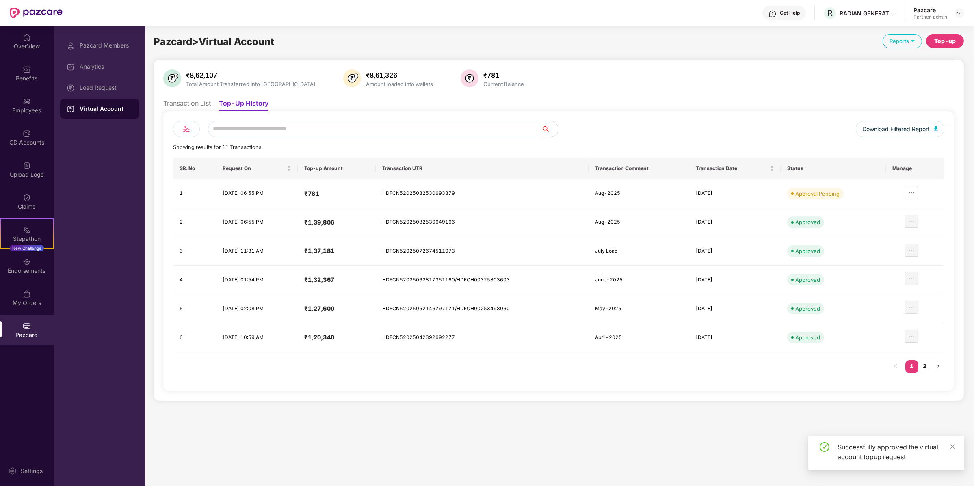
click at [83, 86] on div "Load Request" at bounding box center [106, 87] width 53 height 6
